Goal: Transaction & Acquisition: Book appointment/travel/reservation

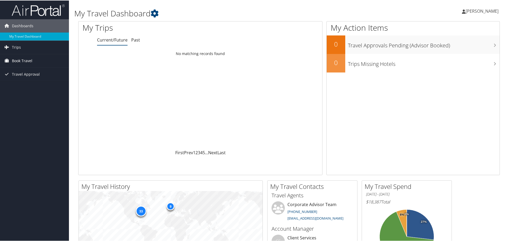
click at [15, 60] on span "Book Travel" at bounding box center [22, 60] width 20 height 13
click at [38, 84] on link "Book/Manage Online Trips" at bounding box center [34, 87] width 69 height 8
